Goal: Submit feedback/report problem

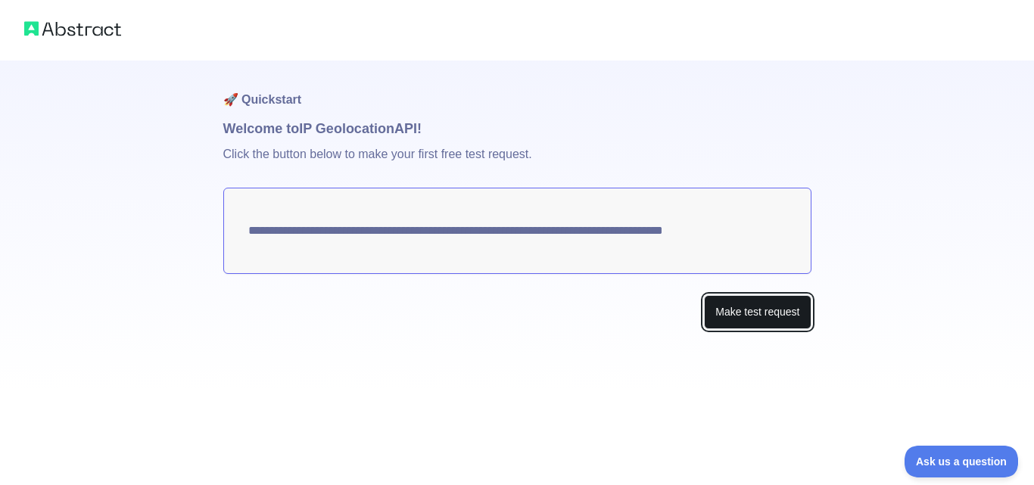
click at [765, 323] on button "Make test request" at bounding box center [757, 312] width 107 height 34
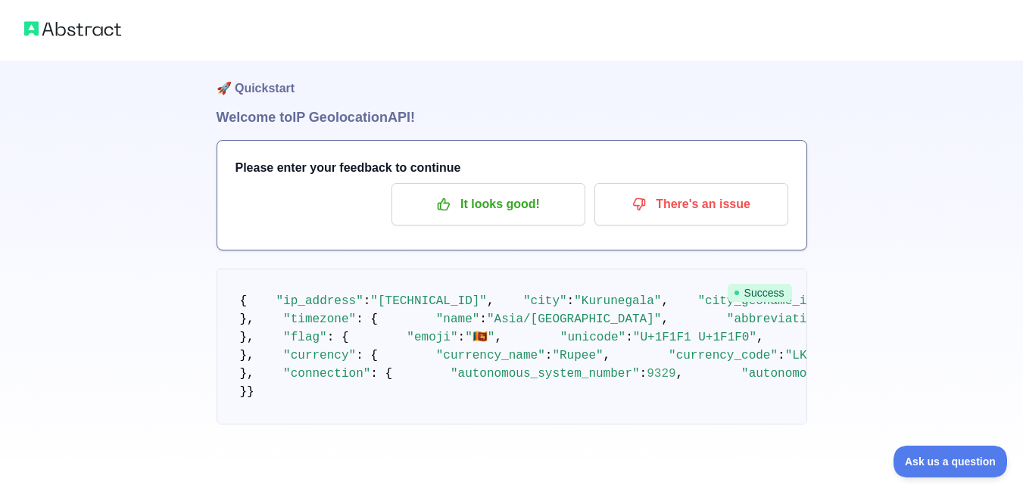
scroll to position [720, 0]
drag, startPoint x: 344, startPoint y: 139, endPoint x: 721, endPoint y: 134, distance: 377.1
click at [865, 331] on span ""[URL][DOMAIN_NAME]"" at bounding box center [937, 338] width 145 height 14
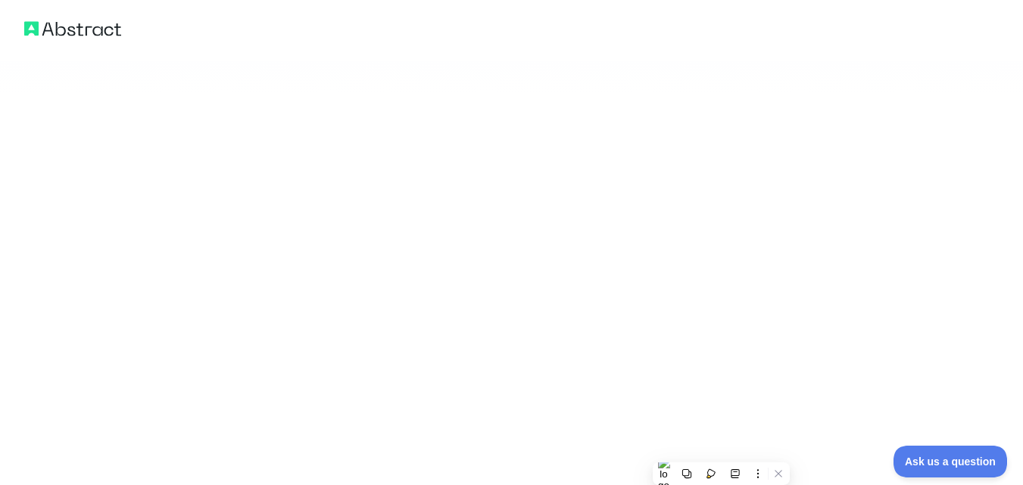
copy span "[URL][DOMAIN_NAME]"
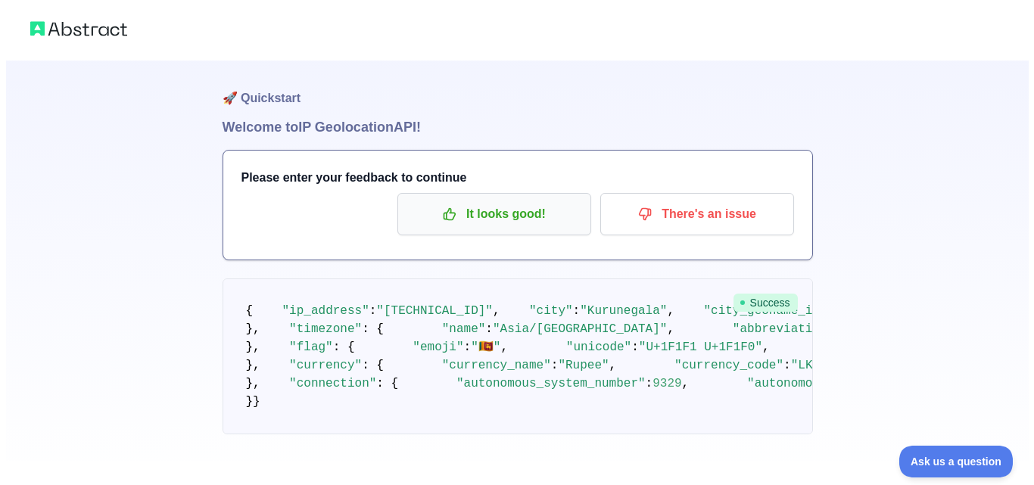
scroll to position [0, 0]
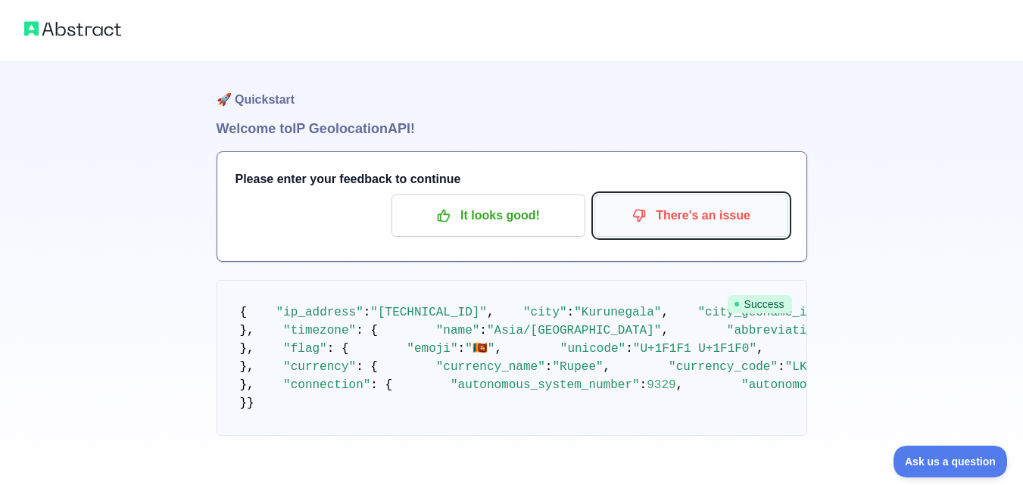
click at [643, 226] on p "There's an issue" at bounding box center [691, 216] width 171 height 26
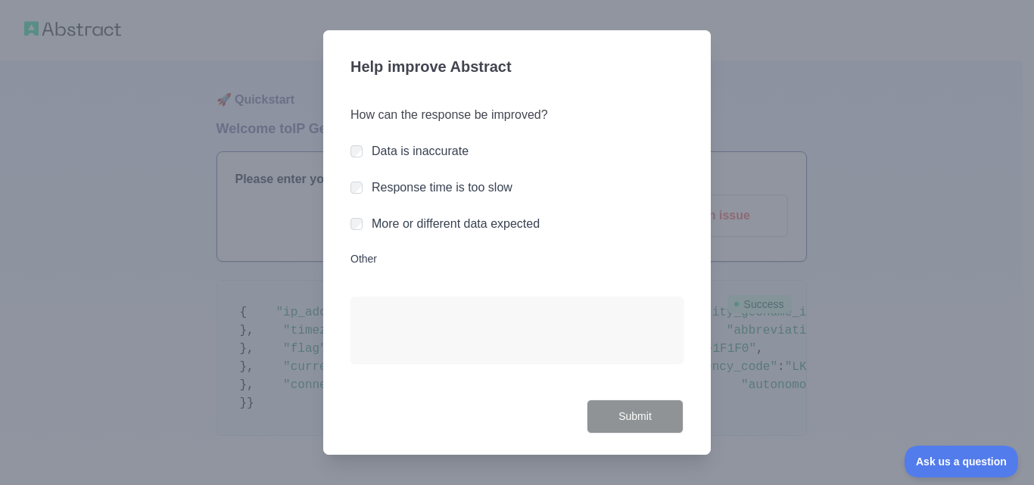
click at [453, 147] on label "Data is inaccurate" at bounding box center [420, 151] width 97 height 13
click at [624, 404] on button "Submit" at bounding box center [635, 417] width 97 height 34
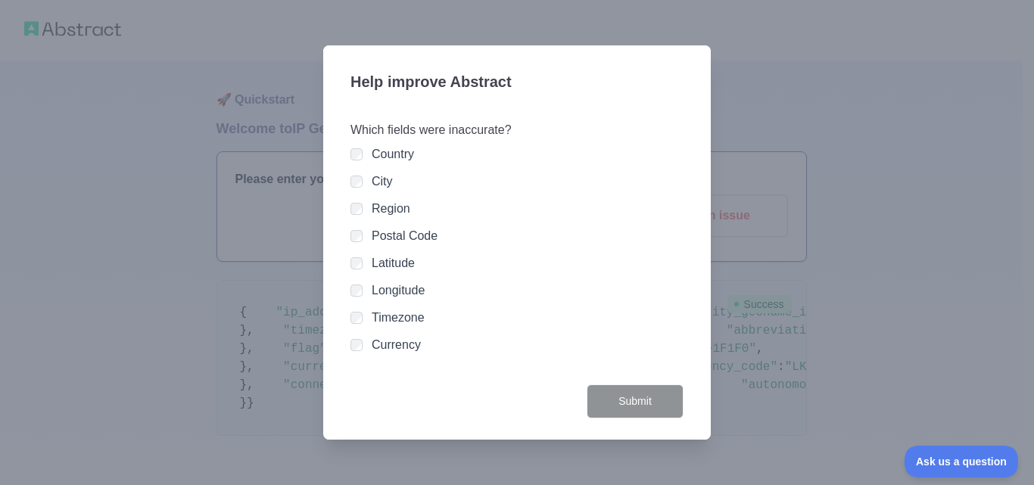
click at [377, 154] on label "Country" at bounding box center [393, 154] width 42 height 13
click at [388, 180] on label "City" at bounding box center [382, 181] width 21 height 13
click at [391, 205] on label "Region" at bounding box center [391, 208] width 39 height 13
click at [397, 233] on label "Postal Code" at bounding box center [405, 235] width 66 height 13
click at [625, 415] on button "Submit" at bounding box center [635, 402] width 97 height 34
